Goal: Information Seeking & Learning: Learn about a topic

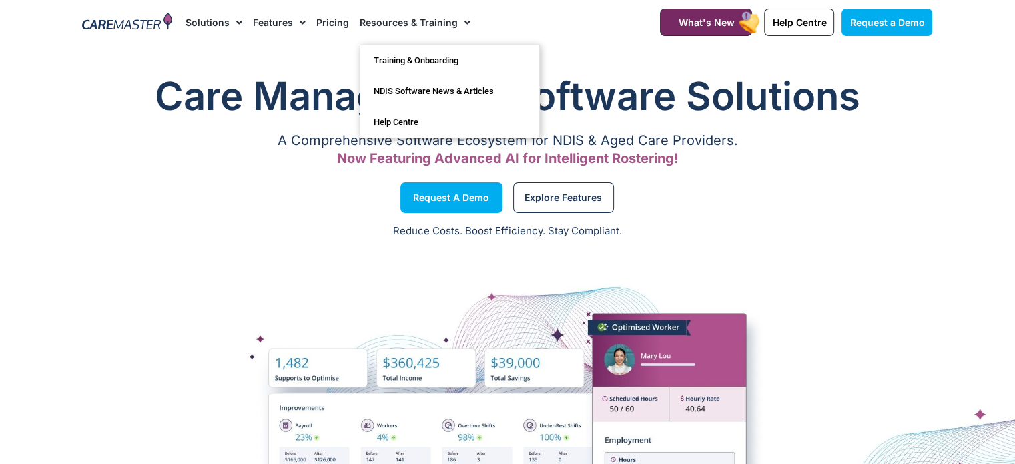
click at [328, 22] on link "Pricing" at bounding box center [332, 22] width 33 height 45
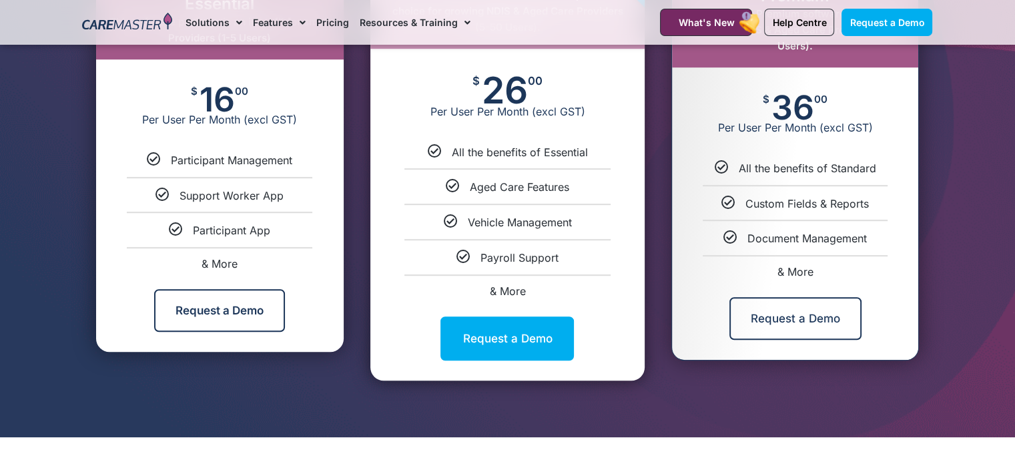
scroll to position [734, 0]
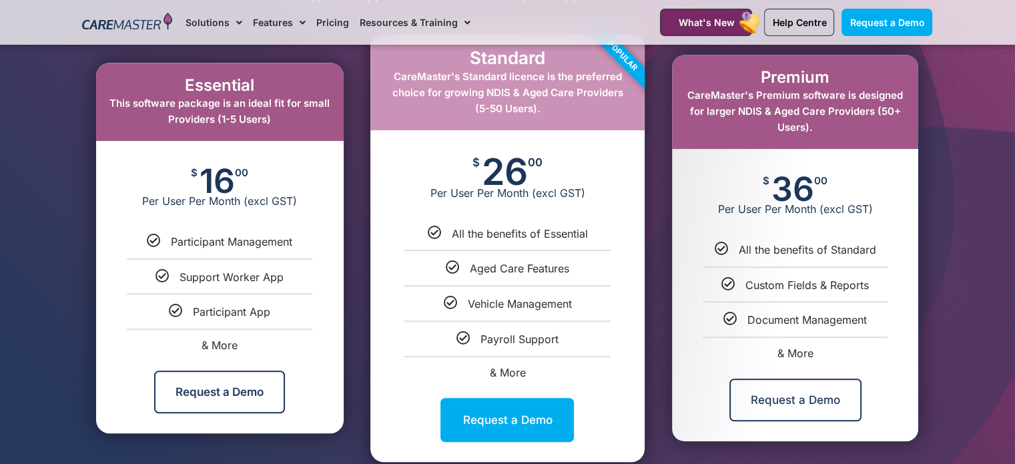
click at [511, 373] on span "& More" at bounding box center [507, 372] width 36 height 13
select select "****"
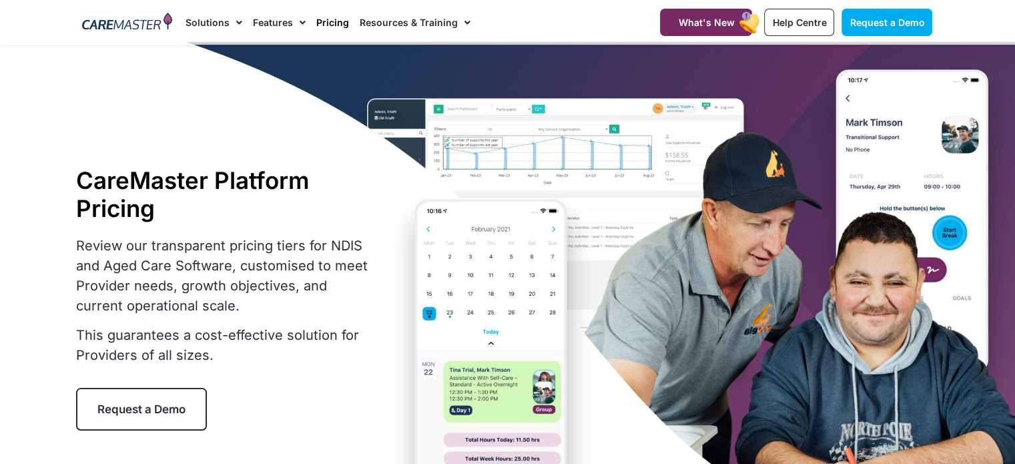
scroll to position [0, 0]
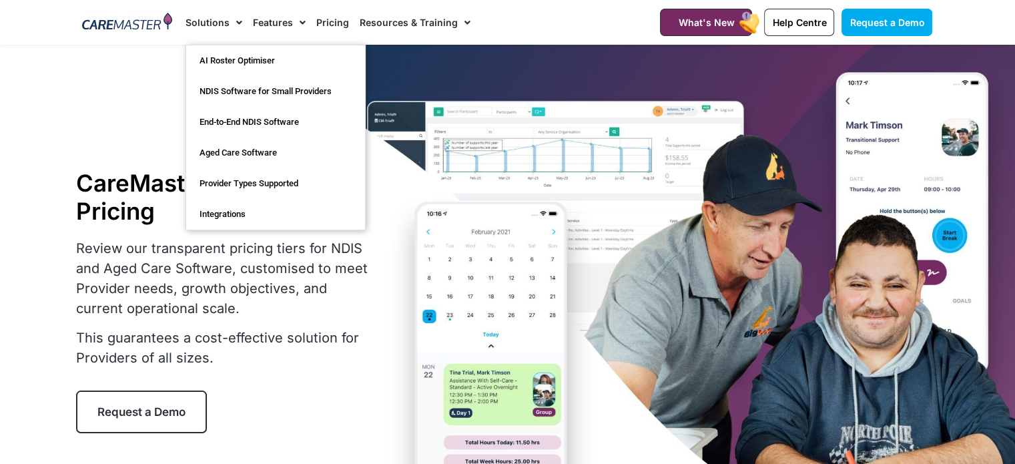
click at [149, 29] on img at bounding box center [127, 23] width 90 height 20
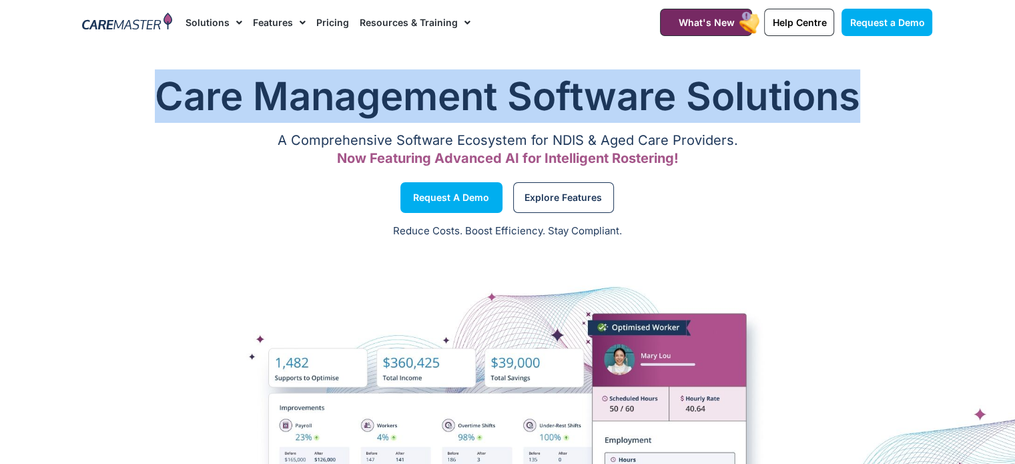
drag, startPoint x: 1014, startPoint y: 24, endPoint x: 1006, endPoint y: 41, distance: 19.1
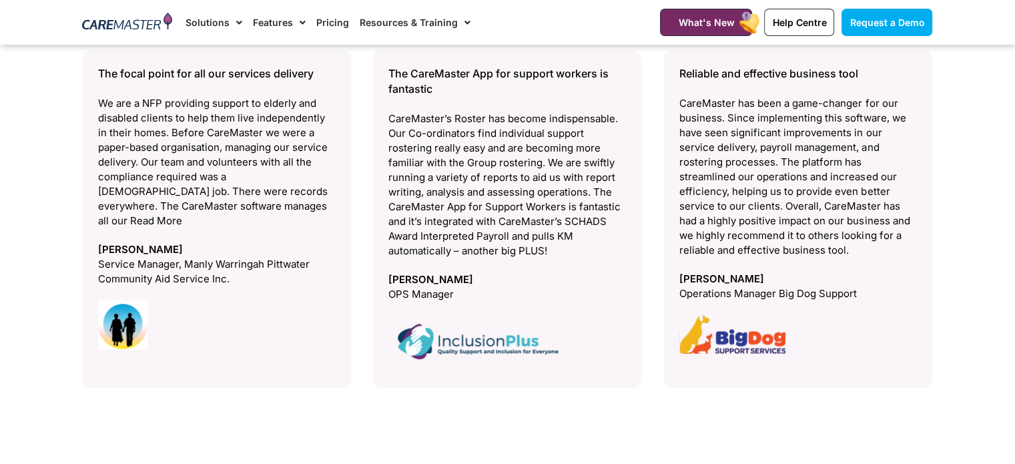
scroll to position [5501, 0]
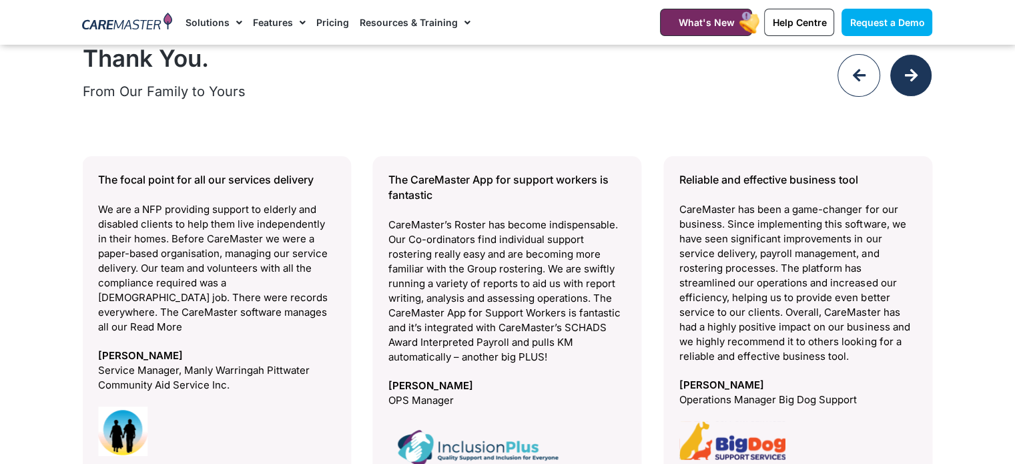
click at [907, 66] on div at bounding box center [910, 75] width 43 height 43
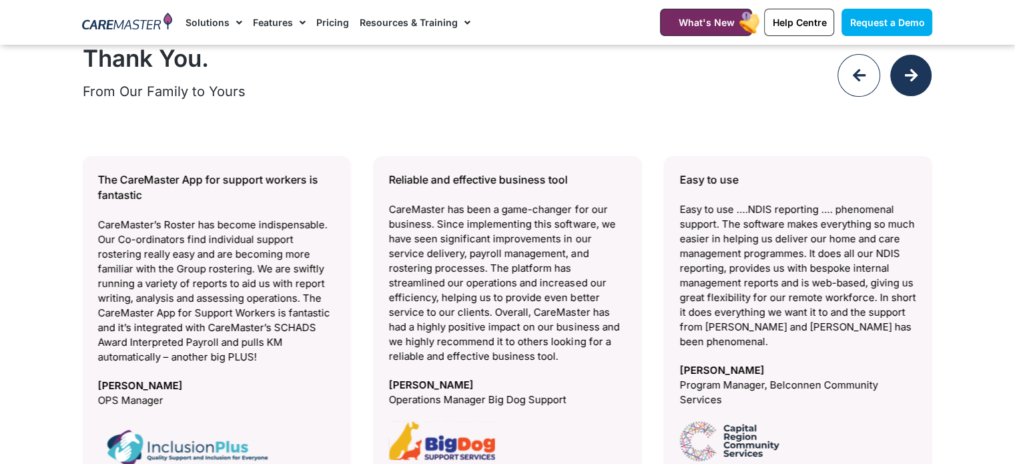
click at [897, 74] on div at bounding box center [910, 75] width 43 height 43
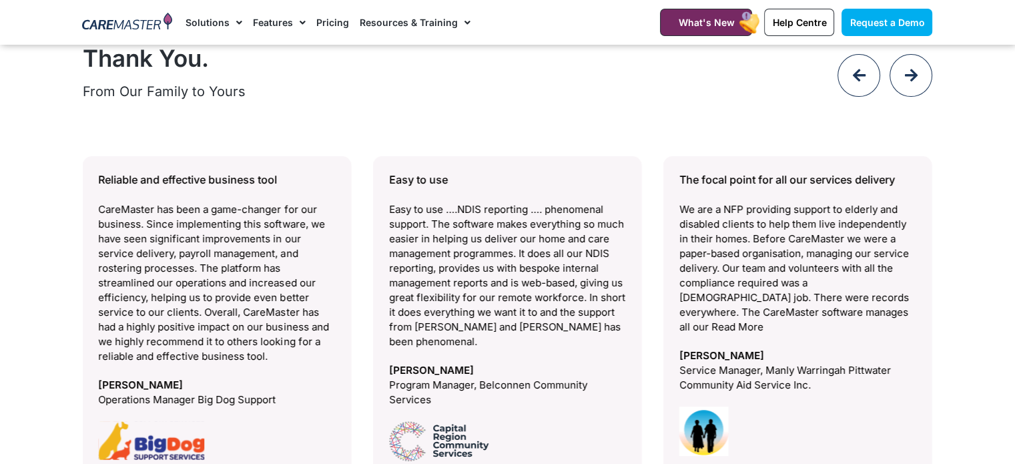
click at [892, 83] on div at bounding box center [910, 77] width 43 height 47
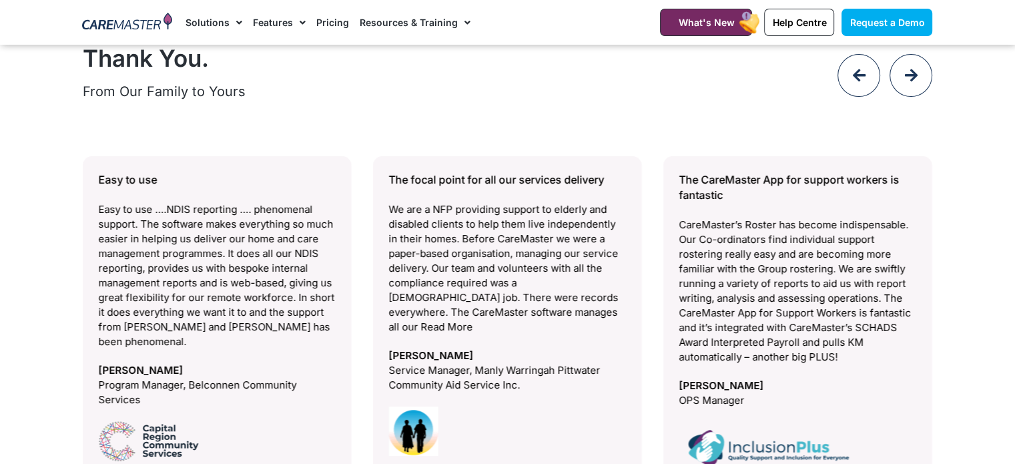
click at [892, 85] on div at bounding box center [910, 77] width 43 height 47
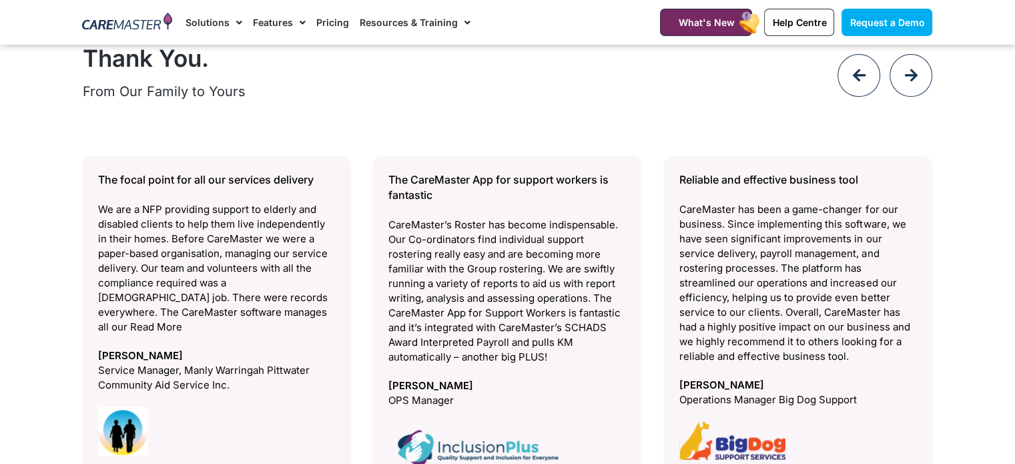
click at [891, 85] on div at bounding box center [910, 77] width 43 height 47
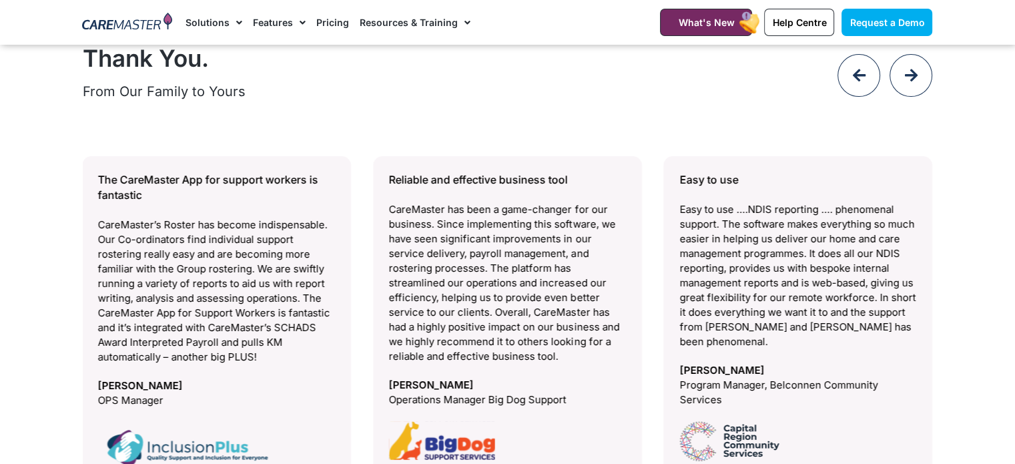
click at [891, 85] on div at bounding box center [910, 77] width 43 height 47
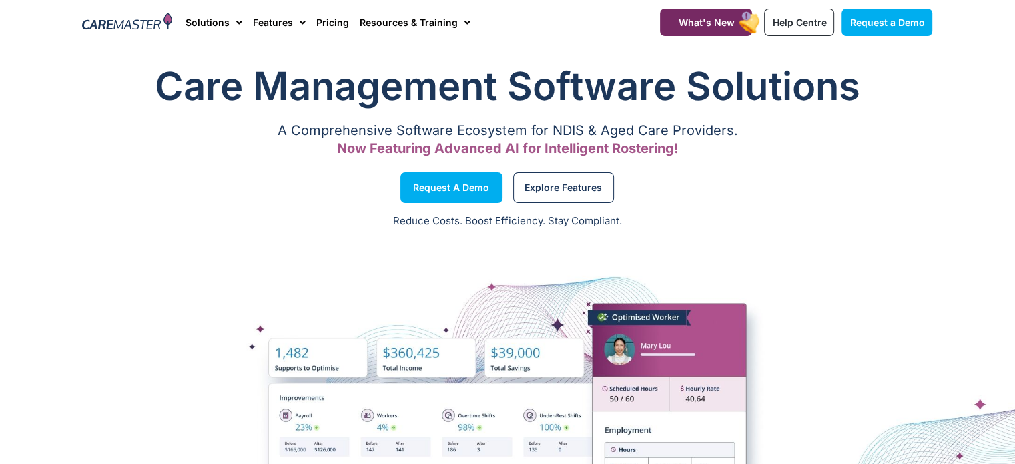
scroll to position [0, 0]
